Goal: Task Accomplishment & Management: Manage account settings

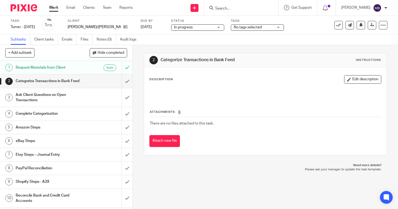
click at [55, 10] on link "Work" at bounding box center [53, 7] width 9 height 5
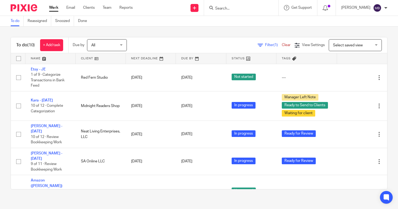
scroll to position [161, 0]
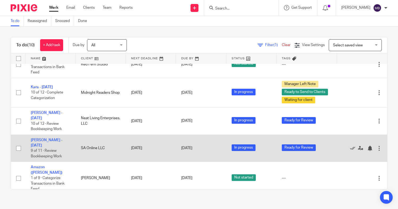
click at [44, 137] on td "Fernando Alvarez - August 2025 9 of 11 · Review Bookkeeping Work" at bounding box center [50, 148] width 50 height 27
click at [37, 139] on link "[PERSON_NAME] - [DATE]" at bounding box center [47, 143] width 32 height 9
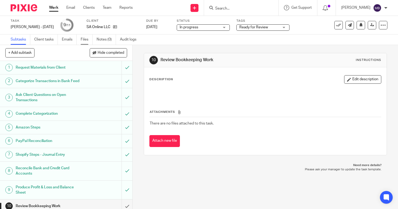
click at [82, 39] on link "Files" at bounding box center [87, 39] width 12 height 10
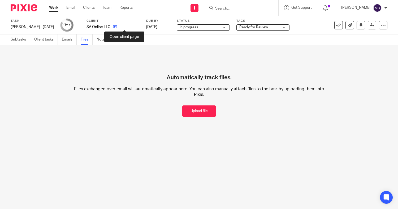
click at [117, 27] on icon at bounding box center [115, 27] width 4 height 4
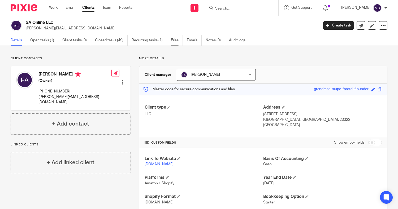
click at [176, 40] on link "Files" at bounding box center [177, 40] width 12 height 10
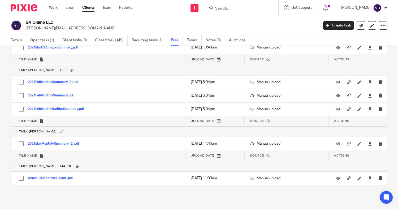
scroll to position [286, 0]
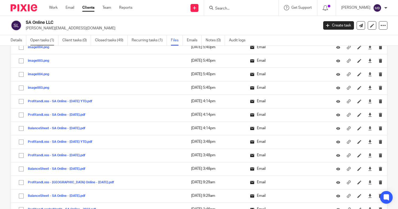
click at [33, 41] on link "Open tasks (1)" at bounding box center [44, 40] width 28 height 10
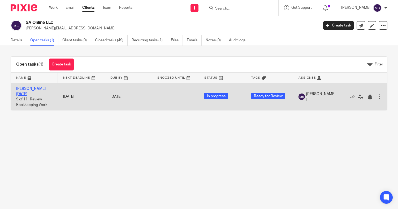
click at [24, 93] on link "[PERSON_NAME] - [DATE]" at bounding box center [32, 91] width 32 height 9
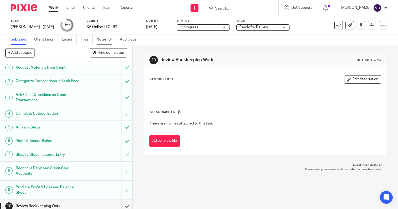
click at [106, 42] on link "Notes (0)" at bounding box center [106, 39] width 19 height 10
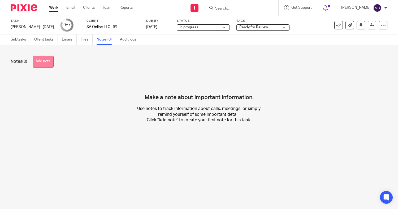
click at [42, 60] on button "Add note" at bounding box center [43, 62] width 21 height 12
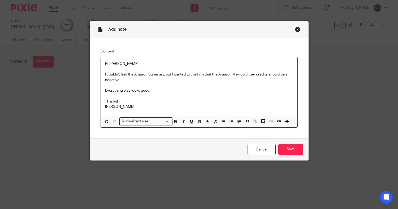
click at [291, 156] on div "Cancel Save" at bounding box center [199, 150] width 218 height 22
click at [288, 152] on input "Save" at bounding box center [290, 149] width 25 height 11
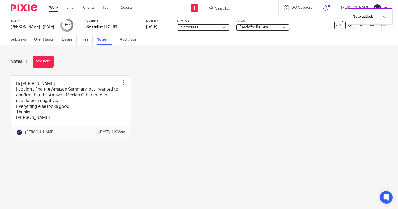
click at [268, 27] on span "Ready for Review" at bounding box center [253, 27] width 29 height 4
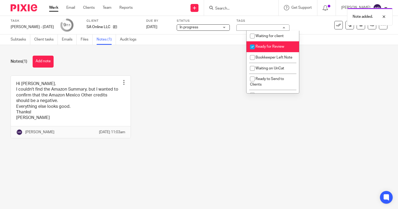
click at [260, 44] on li "Ready for Review" at bounding box center [273, 46] width 53 height 11
checkbox input "false"
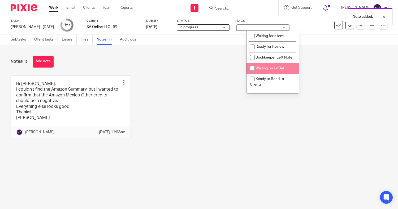
click at [261, 70] on span "Waiting on UnCat" at bounding box center [270, 69] width 29 height 4
checkbox input "false"
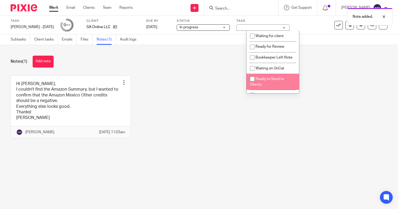
click at [263, 87] on li "Ready to Send to Clients" at bounding box center [273, 82] width 53 height 16
checkbox input "true"
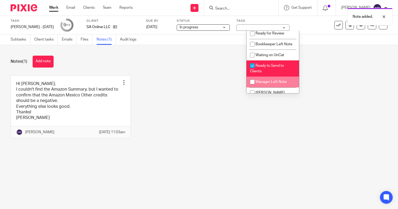
click at [276, 84] on span "Manager Left Note" at bounding box center [271, 82] width 31 height 4
checkbox input "true"
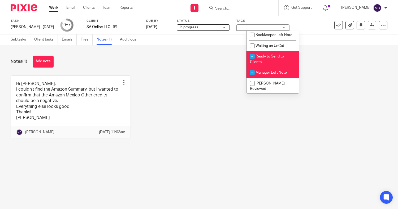
scroll to position [27, 0]
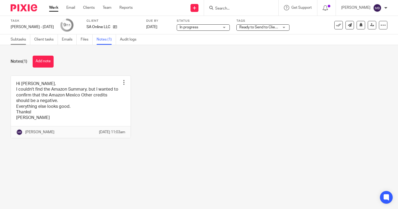
click at [16, 43] on link "Subtasks" at bounding box center [21, 39] width 20 height 10
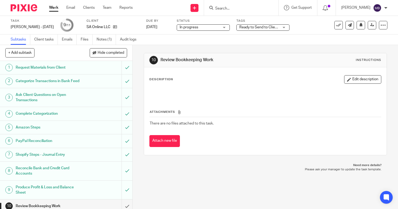
scroll to position [23, 0]
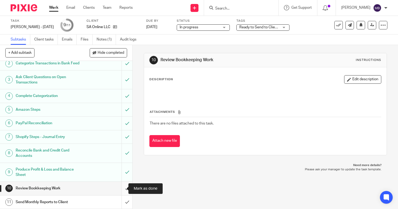
click at [119, 189] on input "submit" at bounding box center [66, 188] width 132 height 13
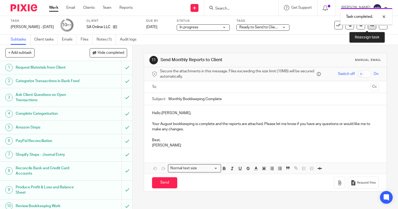
click at [369, 28] on link at bounding box center [372, 25] width 8 height 8
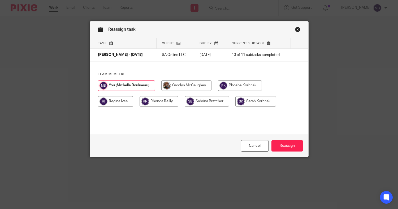
click at [235, 88] on input "radio" at bounding box center [240, 85] width 44 height 11
radio input "true"
click at [290, 148] on input "Reassign" at bounding box center [287, 145] width 32 height 11
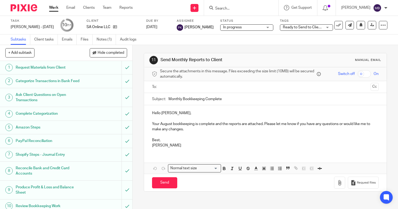
click at [51, 8] on link "Work" at bounding box center [53, 7] width 9 height 5
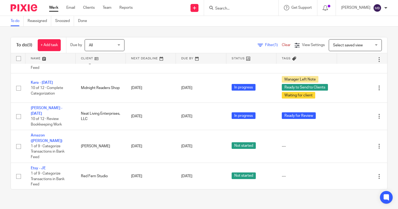
scroll to position [103, 0]
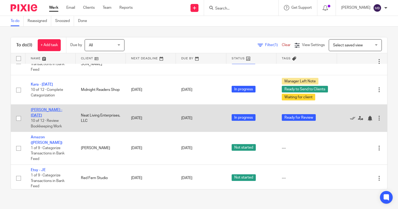
click at [55, 108] on link "[PERSON_NAME] - [DATE]" at bounding box center [47, 112] width 32 height 9
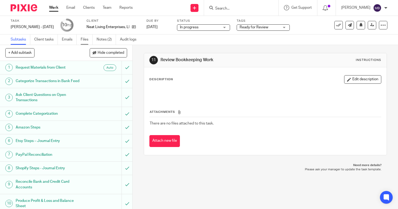
click at [82, 42] on link "Files" at bounding box center [87, 39] width 12 height 10
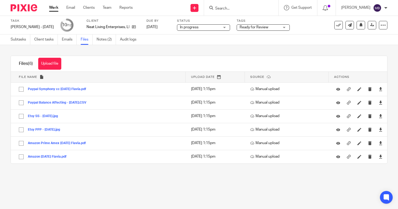
click at [102, 40] on link "Notes (2)" at bounding box center [106, 39] width 19 height 10
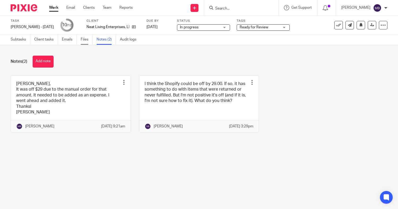
click at [81, 41] on link "Files" at bounding box center [87, 39] width 12 height 10
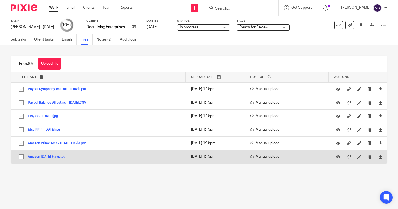
click at [53, 157] on button "Amazon [DATE] Flavia.pdf" at bounding box center [49, 157] width 43 height 4
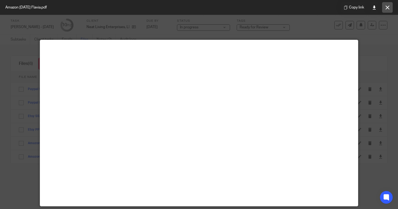
click at [387, 8] on icon at bounding box center [388, 8] width 4 height 4
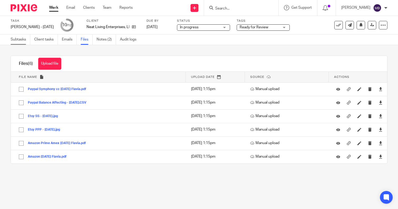
click at [23, 39] on link "Subtasks" at bounding box center [21, 39] width 20 height 10
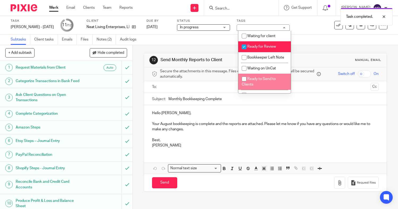
click at [252, 82] on li "Ready to Send to Clients" at bounding box center [264, 82] width 53 height 16
checkbox input "true"
click at [249, 47] on span "Ready for Review" at bounding box center [261, 47] width 29 height 4
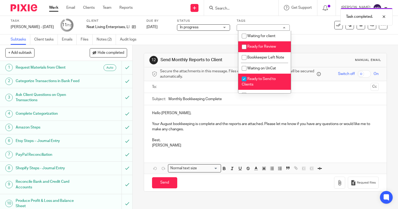
checkbox input "false"
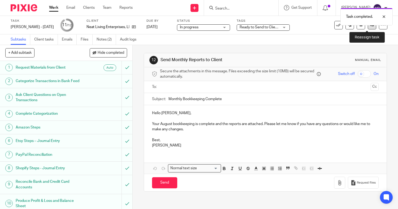
click at [368, 28] on link at bounding box center [372, 25] width 8 height 8
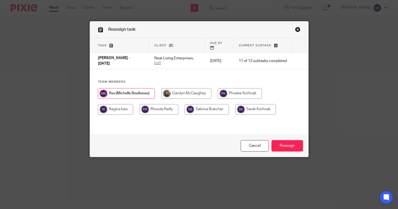
click at [218, 106] on input "radio" at bounding box center [207, 109] width 44 height 11
radio input "true"
click at [292, 149] on input "Reassign" at bounding box center [287, 145] width 32 height 11
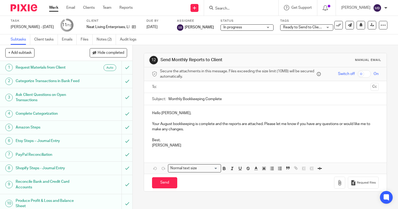
click at [54, 9] on link "Work" at bounding box center [53, 7] width 9 height 5
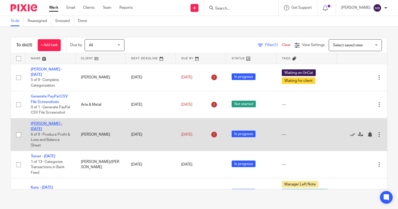
click at [44, 122] on link "[PERSON_NAME] - [DATE]" at bounding box center [47, 126] width 32 height 9
